Goal: Information Seeking & Learning: Learn about a topic

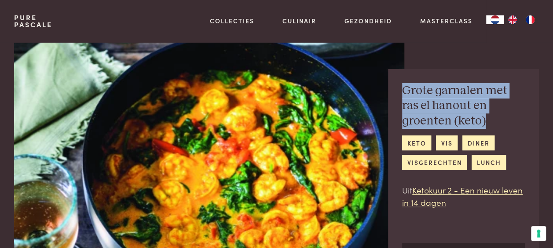
drag, startPoint x: 403, startPoint y: 88, endPoint x: 439, endPoint y: 117, distance: 46.3
click at [439, 117] on h2 "Grote garnalen met ras el hanout en groenten (keto)" at bounding box center [463, 106] width 123 height 46
copy h2 "Grote garnalen met ras el hanout en groenten (keto)"
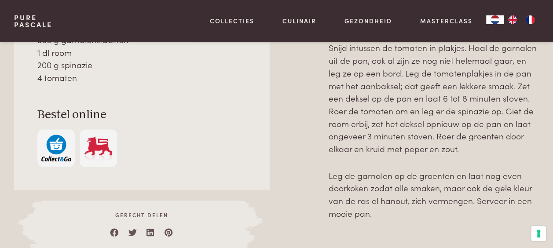
scroll to position [492, 0]
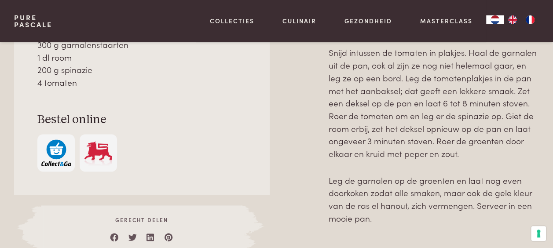
click at [373, 228] on div "Naar overzicht recepten Over dit recept Wil je verrassen in een mum van tijd? Z…" at bounding box center [276, 76] width 553 height 451
click at [310, 226] on div "Naar overzicht recepten Over dit recept Wil je verrassen in een mum van tijd? Z…" at bounding box center [276, 76] width 553 height 451
